Goal: Task Accomplishment & Management: Manage account settings

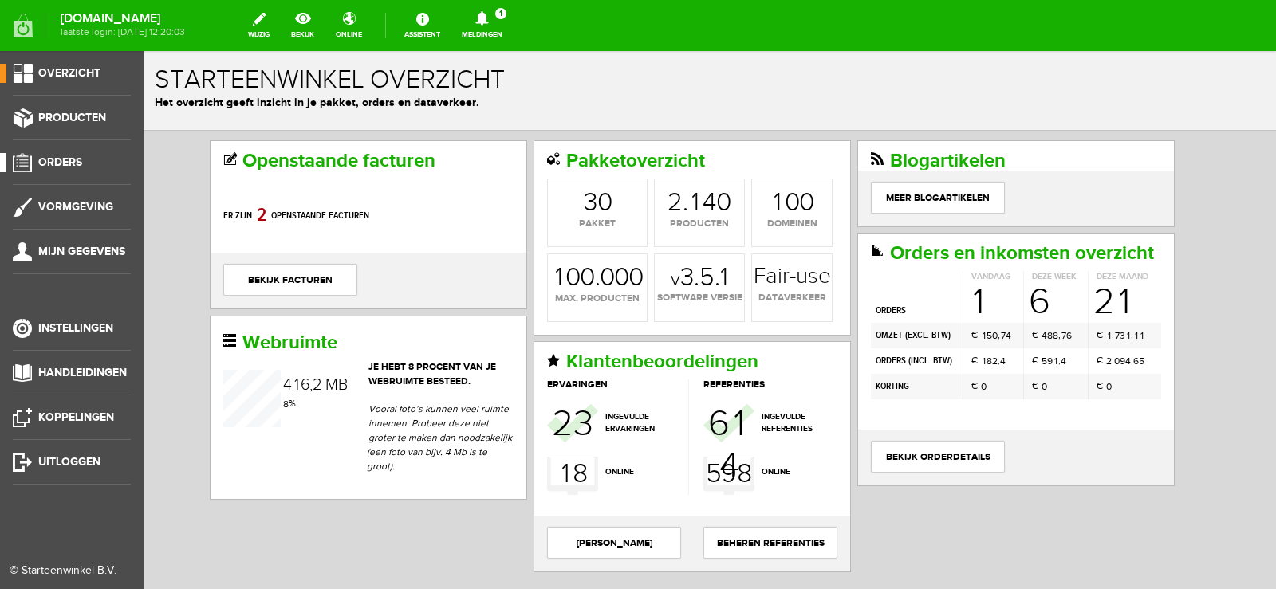
click at [62, 156] on span "Orders" at bounding box center [60, 163] width 44 height 14
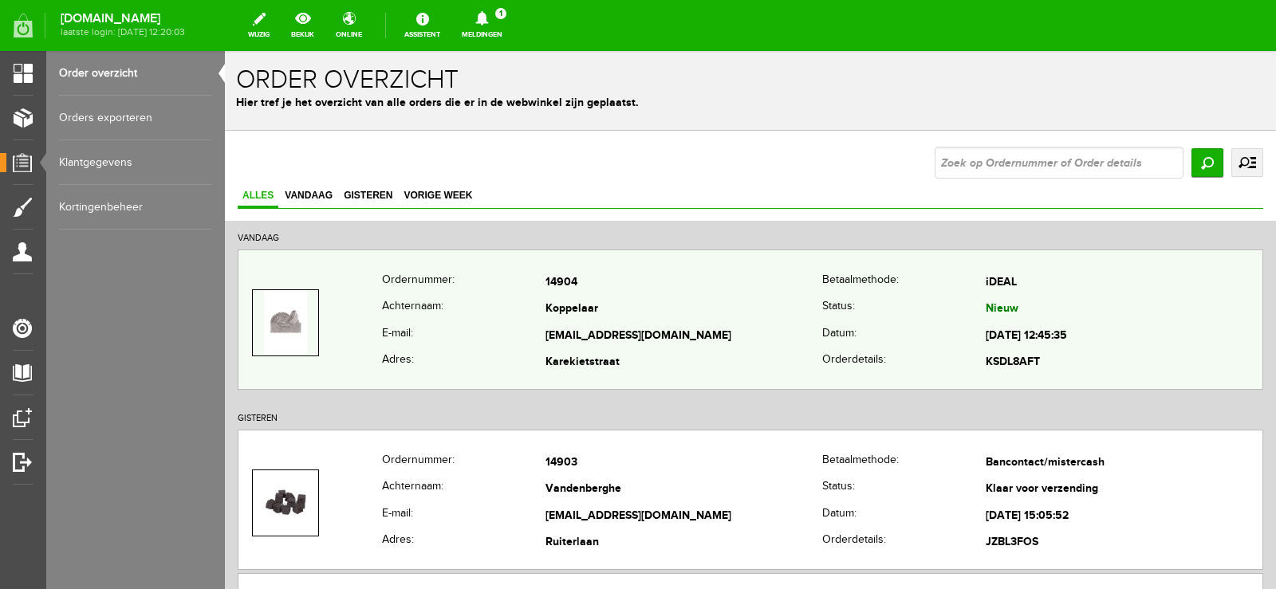
click at [663, 329] on td "[EMAIL_ADDRESS][DOMAIN_NAME]" at bounding box center [684, 336] width 277 height 27
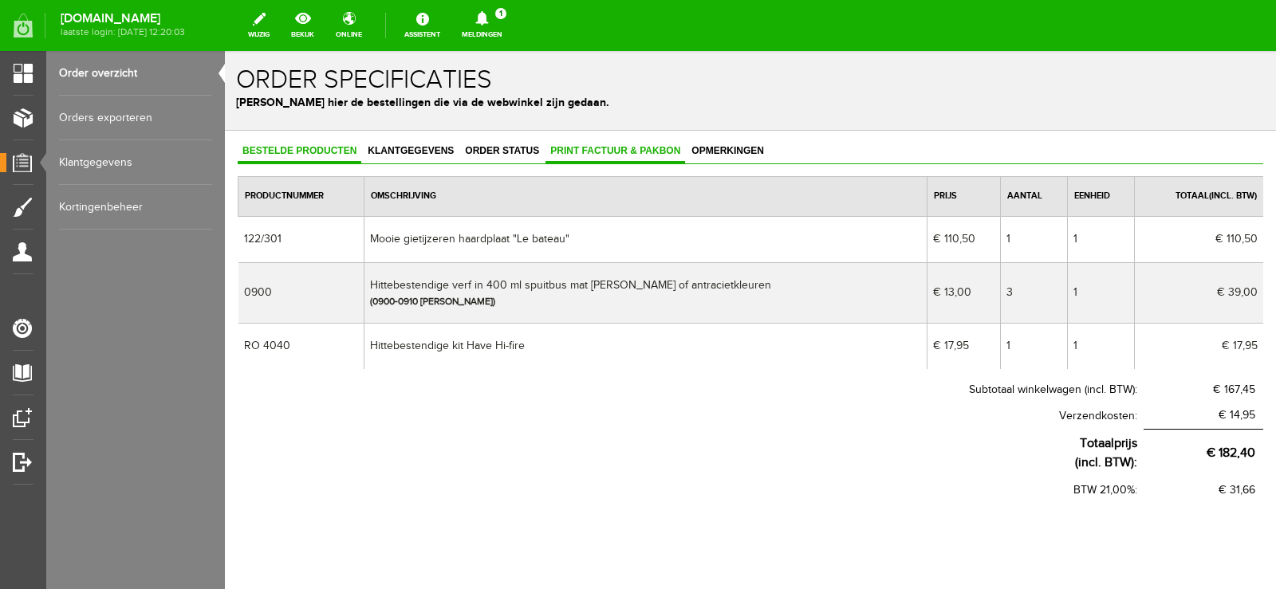
click at [621, 150] on span "Print factuur & pakbon" at bounding box center [616, 150] width 140 height 11
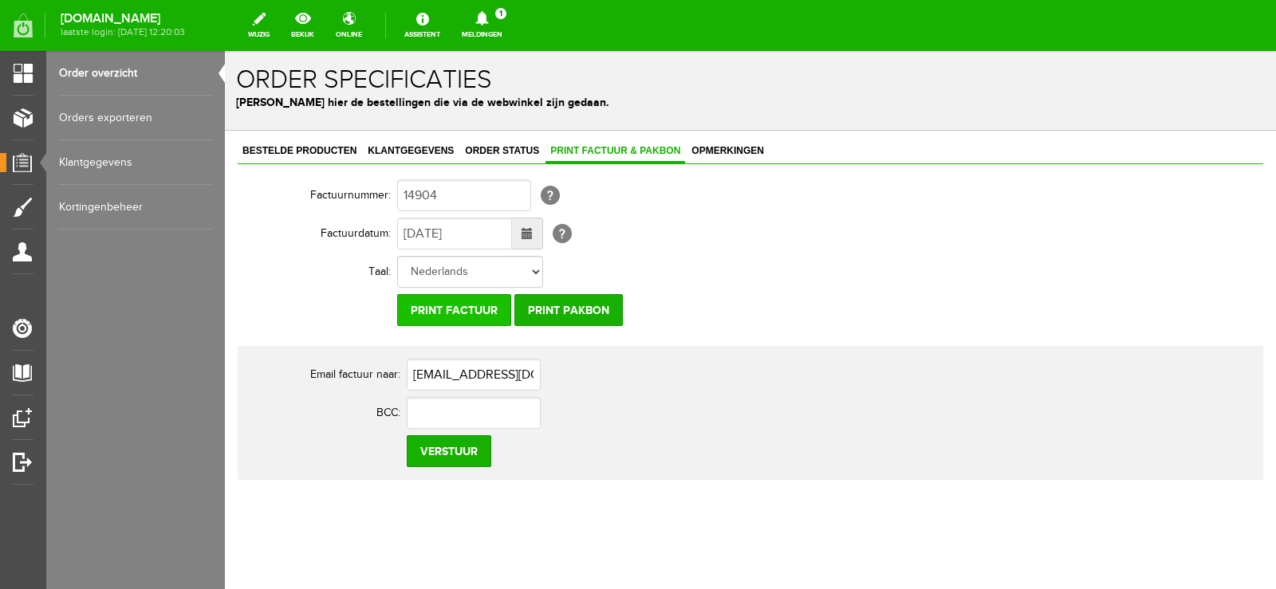
click at [484, 308] on input "Print factuur" at bounding box center [454, 310] width 114 height 32
click at [558, 305] on input "Print pakbon" at bounding box center [568, 310] width 108 height 32
click at [488, 19] on icon at bounding box center [481, 18] width 13 height 14
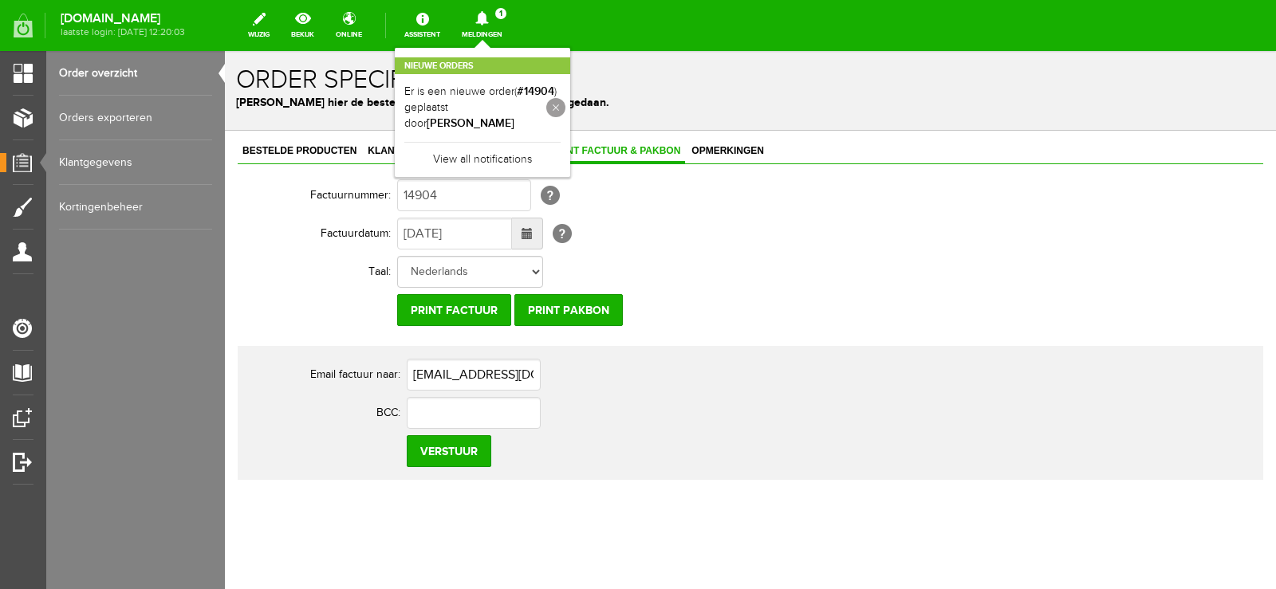
click at [566, 98] on link at bounding box center [555, 107] width 19 height 19
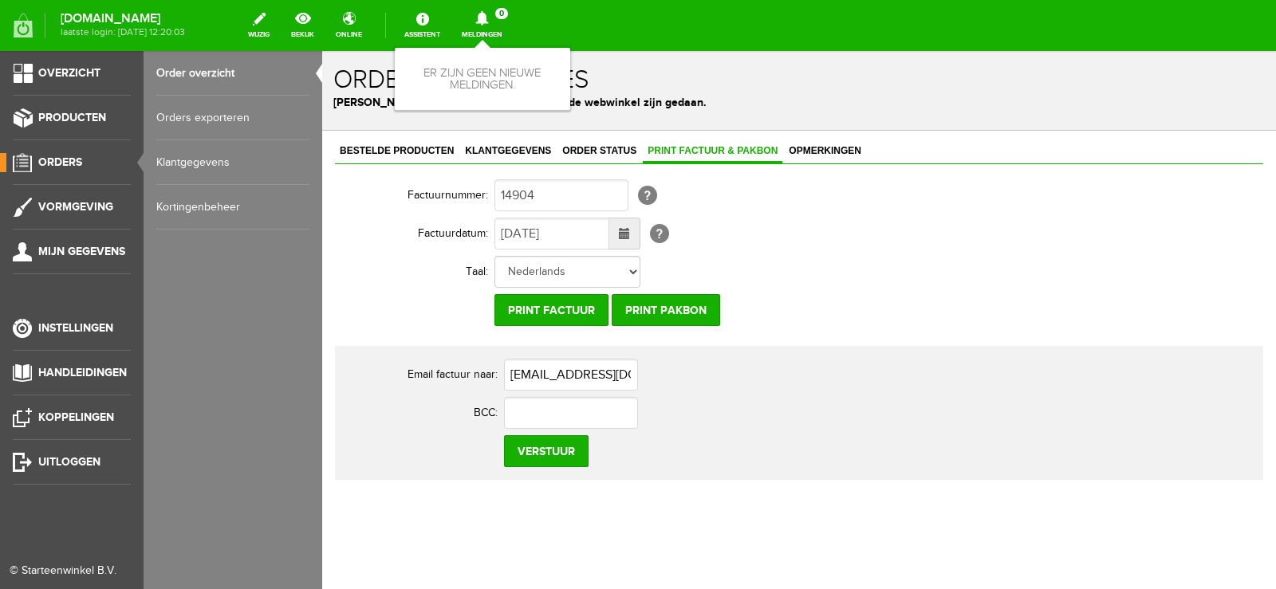
click at [67, 158] on span "Orders" at bounding box center [60, 163] width 44 height 14
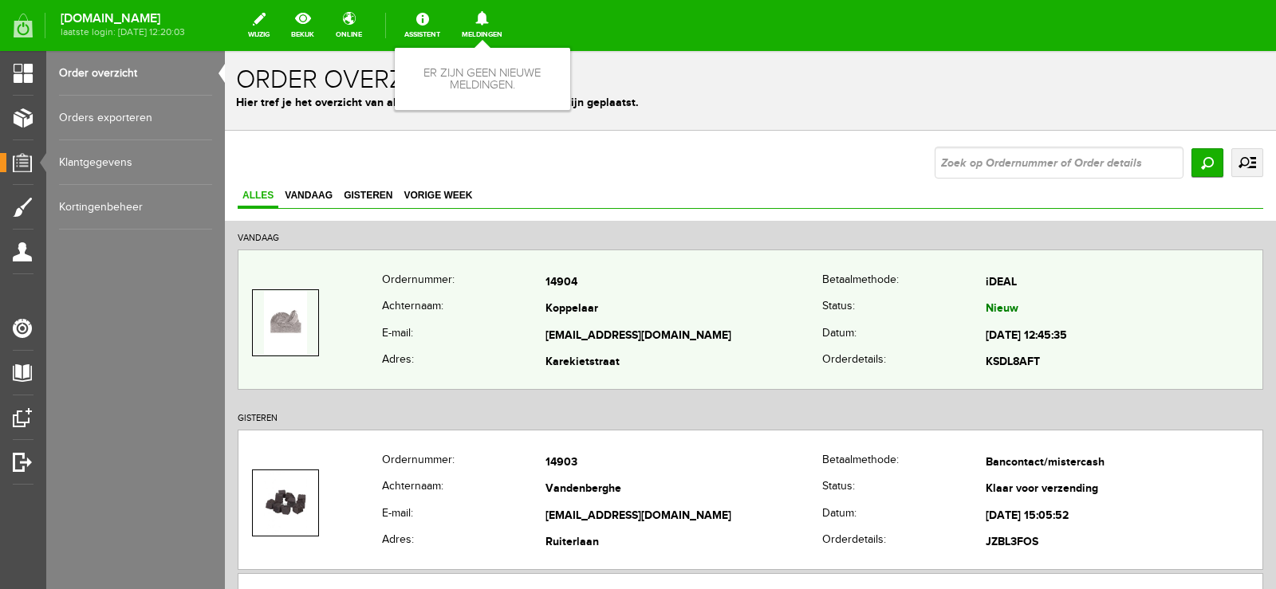
click at [774, 305] on td "Koppelaar" at bounding box center [684, 310] width 277 height 27
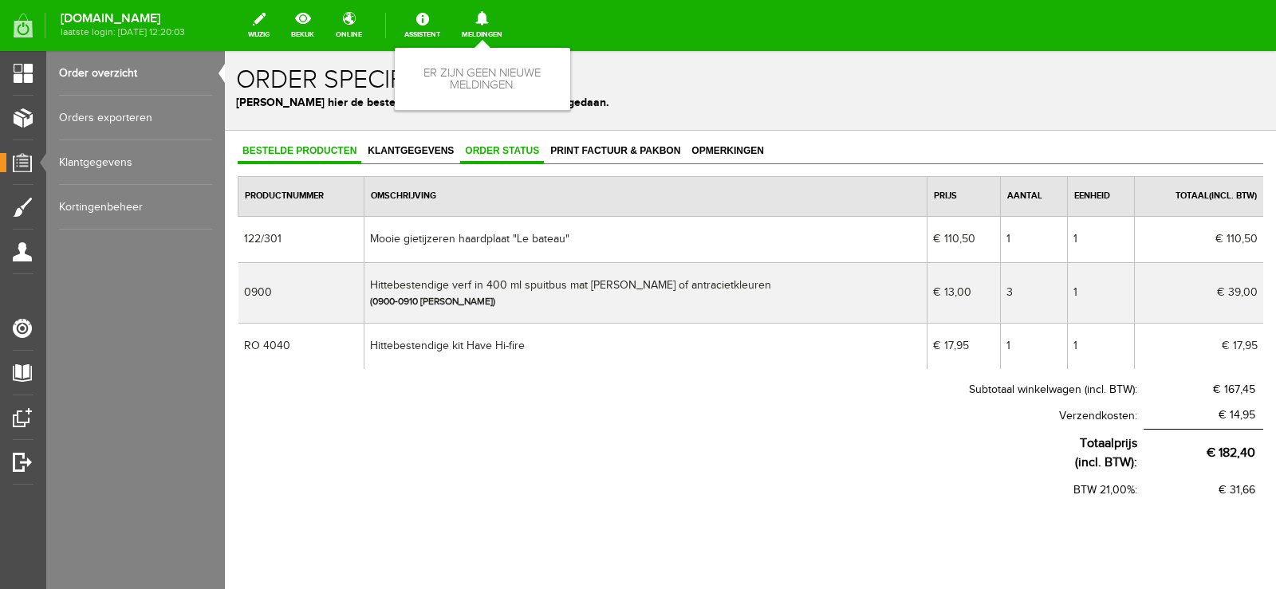
click at [510, 151] on span "Order status" at bounding box center [502, 150] width 84 height 11
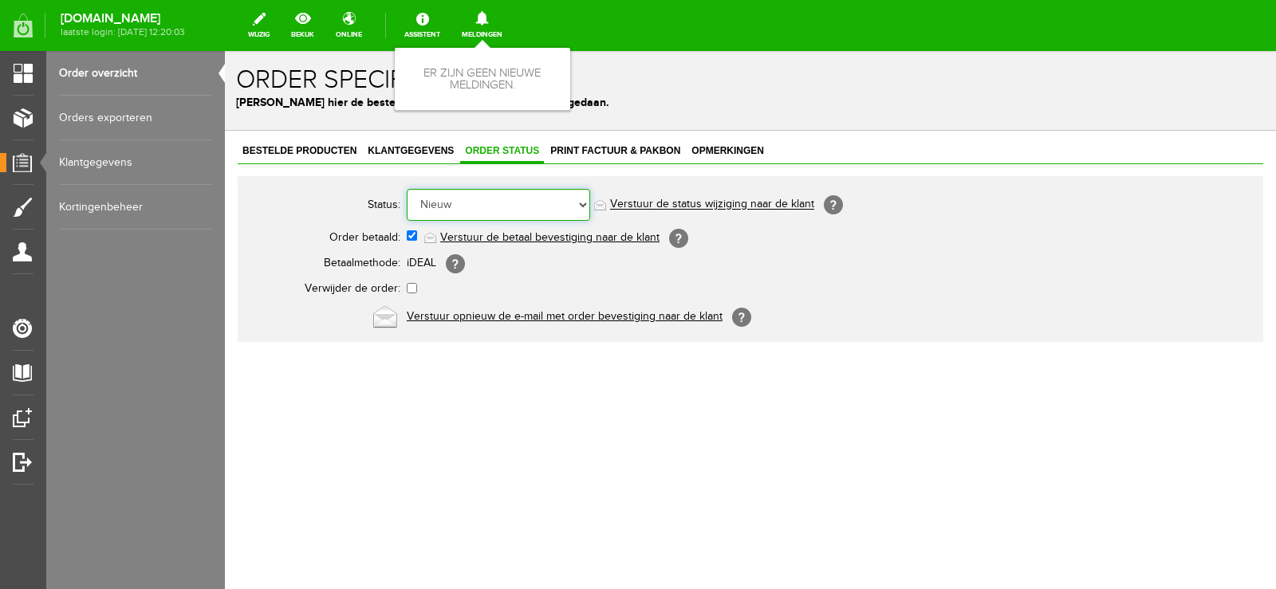
click at [584, 202] on select "Order niet afgerond Nieuw Order in behandeling Wacht op leverancier Wacht op be…" at bounding box center [498, 205] width 183 height 32
select select "3"
click at [407, 189] on select "Order niet afgerond Nieuw Order in behandeling Wacht op leverancier Wacht op be…" at bounding box center [498, 205] width 183 height 32
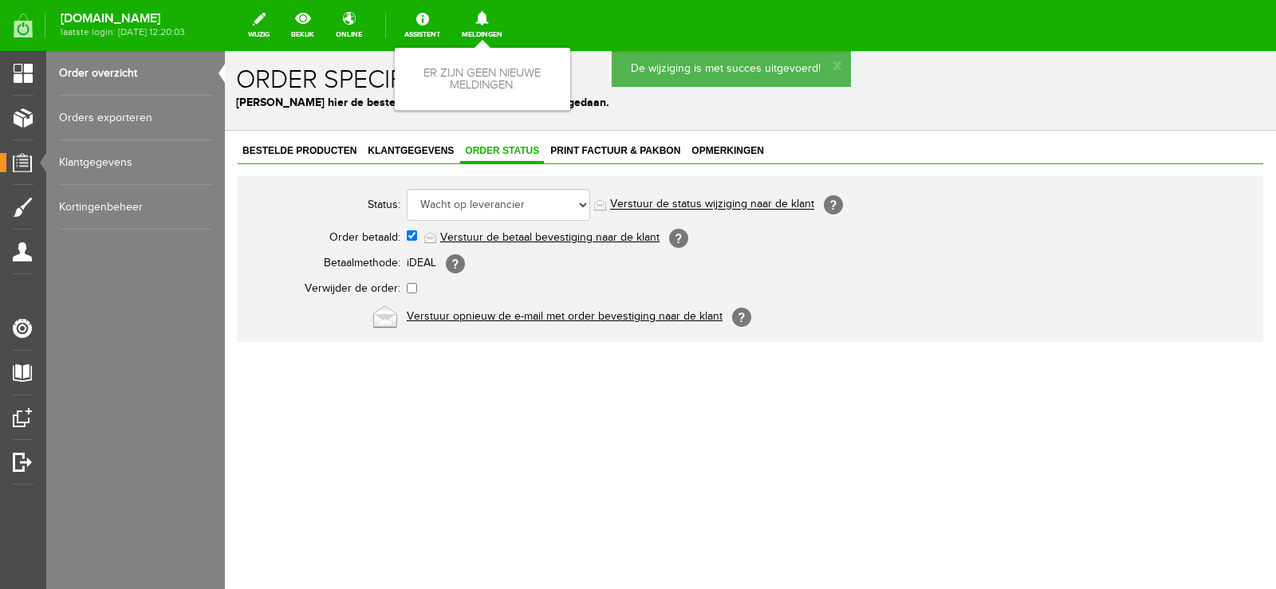
click at [734, 202] on link "Verstuur de status wijziging naar de klant" at bounding box center [712, 205] width 204 height 13
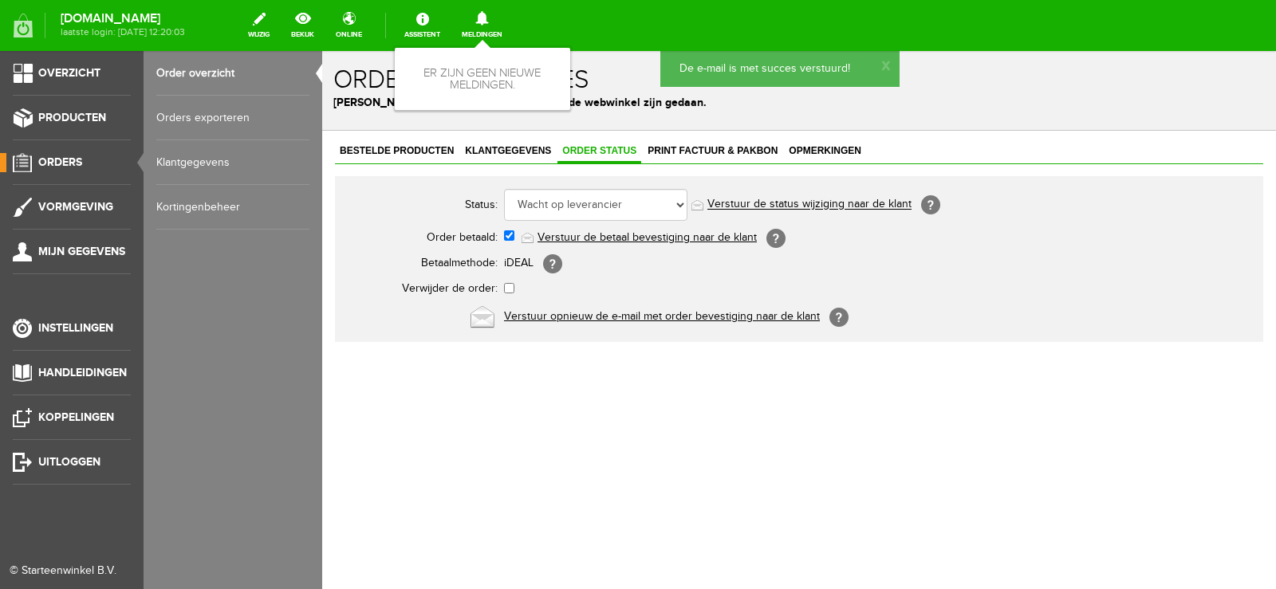
click at [53, 156] on span "Orders" at bounding box center [60, 163] width 44 height 14
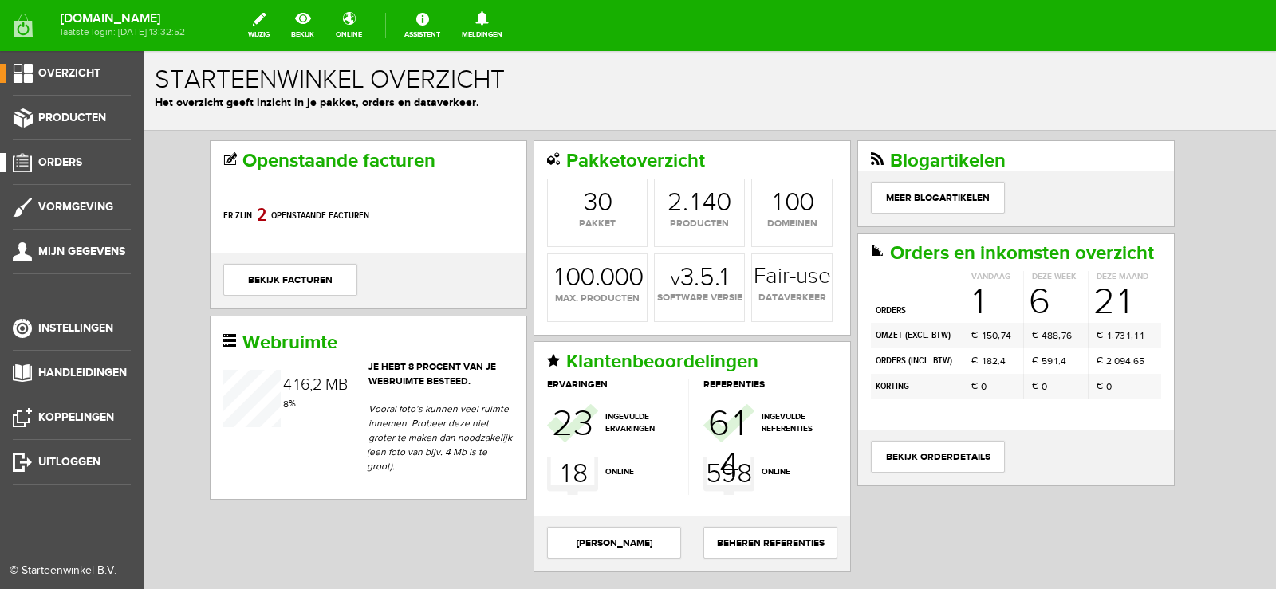
click at [67, 160] on span "Orders" at bounding box center [60, 163] width 44 height 14
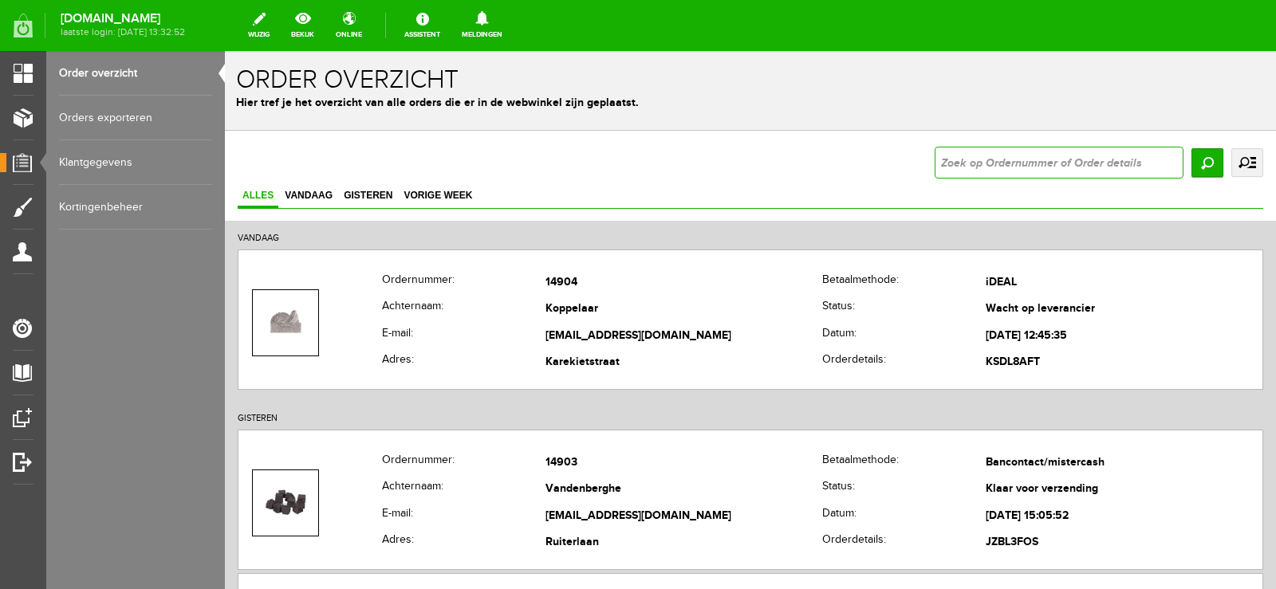
click at [971, 169] on input "text" at bounding box center [1059, 163] width 249 height 32
type input "14886"
